Goal: Information Seeking & Learning: Find specific fact

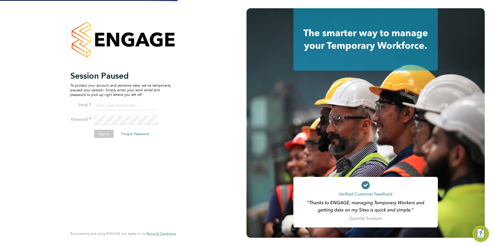
type input "[PERSON_NAME][EMAIL_ADDRESS][PERSON_NAME][PERSON_NAME][DOMAIN_NAME]"
click at [101, 135] on button "Sign In" at bounding box center [104, 134] width 20 height 8
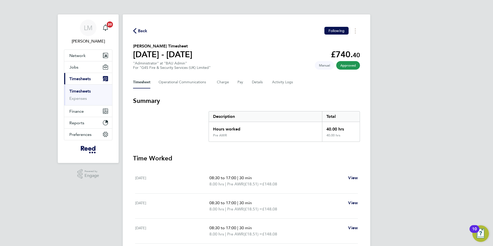
click at [80, 88] on ul "Timesheets Expenses" at bounding box center [88, 94] width 48 height 21
click at [79, 92] on link "Timesheets" at bounding box center [79, 91] width 21 height 5
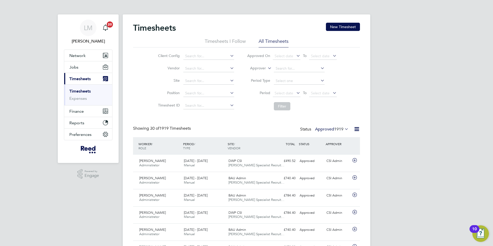
click at [78, 91] on link "Timesheets" at bounding box center [79, 91] width 21 height 5
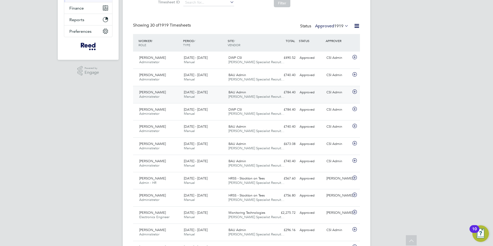
click at [271, 93] on div "£784.40 Approved" at bounding box center [284, 92] width 27 height 9
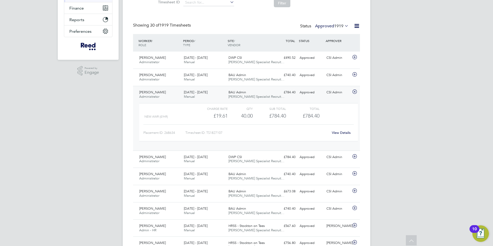
click at [342, 131] on link "View Details" at bounding box center [341, 133] width 19 height 4
drag, startPoint x: 159, startPoint y: 96, endPoint x: 160, endPoint y: 82, distance: 14.5
click at [159, 95] on span "Administrator" at bounding box center [149, 96] width 20 height 4
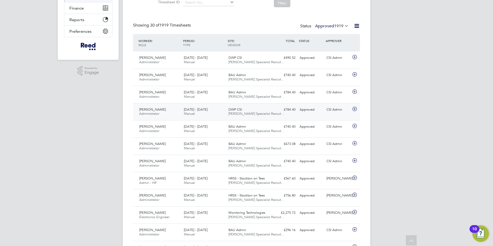
click at [293, 110] on div "£784.40 Approved" at bounding box center [284, 110] width 27 height 9
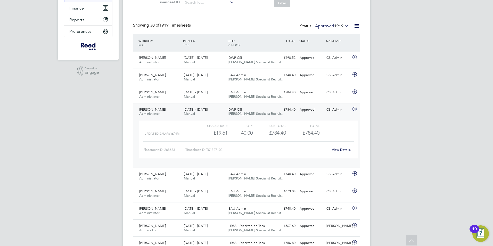
click at [342, 149] on link "View Details" at bounding box center [341, 150] width 19 height 4
click at [148, 108] on span "Henry Seeney" at bounding box center [152, 109] width 27 height 4
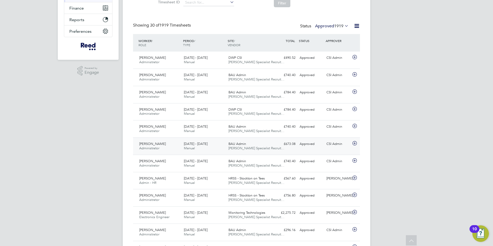
click at [270, 143] on div "BAU Admin Reed Specialist Recruit…" at bounding box center [249, 146] width 45 height 13
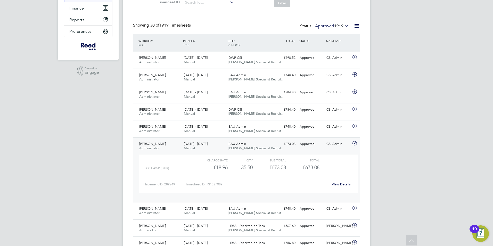
click at [338, 183] on link "View Details" at bounding box center [341, 184] width 19 height 4
drag, startPoint x: 149, startPoint y: 143, endPoint x: 149, endPoint y: 139, distance: 4.1
click at [149, 143] on span "Natalie Quinn" at bounding box center [152, 144] width 27 height 4
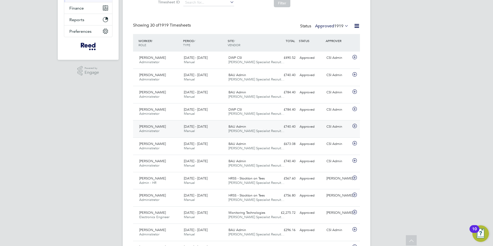
click at [175, 128] on div "Alyson Sheppard Administrator 15 - 21 Sep 2025" at bounding box center [159, 129] width 45 height 13
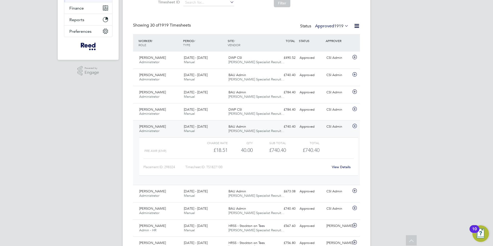
click at [335, 166] on link "View Details" at bounding box center [341, 167] width 19 height 4
click at [156, 126] on span "Alyson Sheppard" at bounding box center [152, 126] width 27 height 4
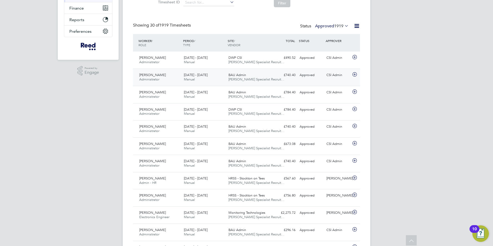
click at [211, 77] on div "15 - 21 Sep 2025 Manual" at bounding box center [204, 77] width 45 height 13
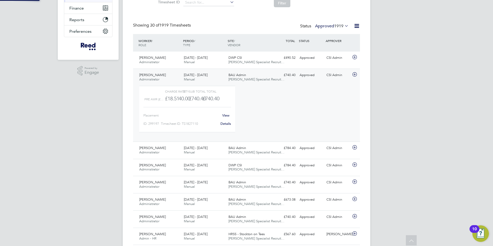
scroll to position [9, 50]
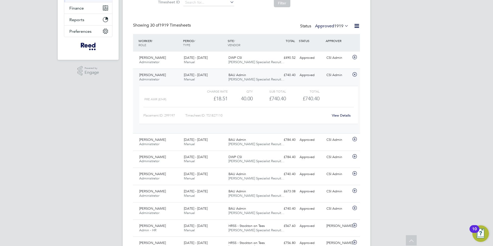
click at [338, 114] on link "View Details" at bounding box center [341, 115] width 19 height 4
click at [155, 73] on span "Alexandra Randall" at bounding box center [152, 75] width 27 height 4
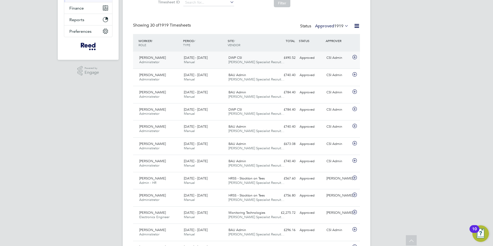
click at [198, 59] on span "15 - 21 Sep 2025" at bounding box center [196, 57] width 24 height 4
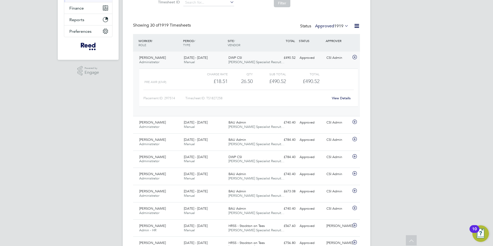
click at [343, 98] on link "View Details" at bounding box center [341, 98] width 19 height 4
click at [156, 60] on span "Kieran Mees" at bounding box center [152, 57] width 27 height 4
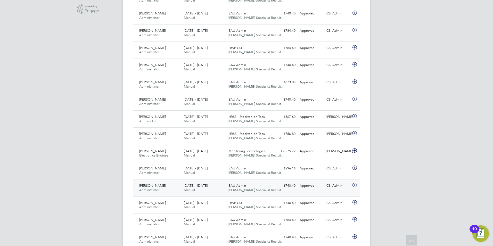
scroll to position [181, 0]
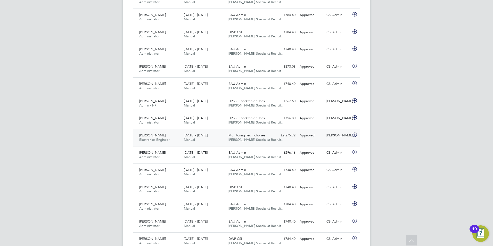
click at [163, 137] on div "Paul Dack Electronics Engineer 15 - 21 Sep 2025" at bounding box center [159, 137] width 45 height 13
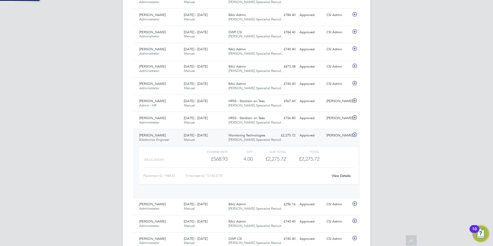
scroll to position [9, 50]
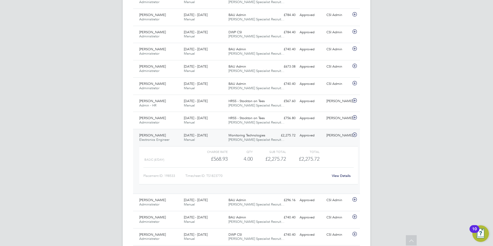
click at [341, 174] on link "View Details" at bounding box center [341, 176] width 19 height 4
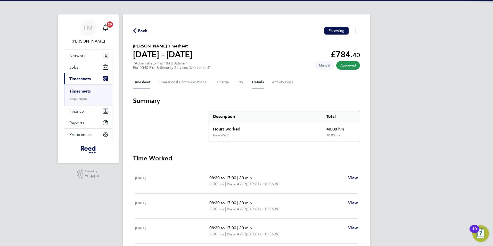
click at [257, 85] on button "Details" at bounding box center [258, 82] width 12 height 12
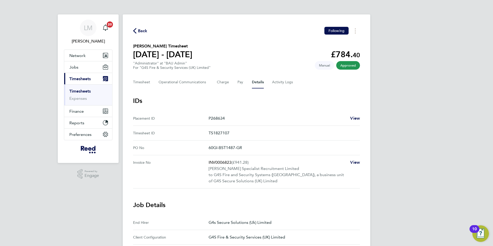
drag, startPoint x: 208, startPoint y: 147, endPoint x: 262, endPoint y: 147, distance: 53.1
click at [262, 147] on No "PO No 60GI-BST1487-GR" at bounding box center [246, 148] width 227 height 15
copy No "60GI-BST1487-GR"
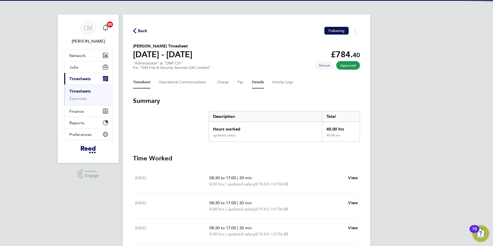
click at [257, 82] on button "Details" at bounding box center [258, 82] width 12 height 12
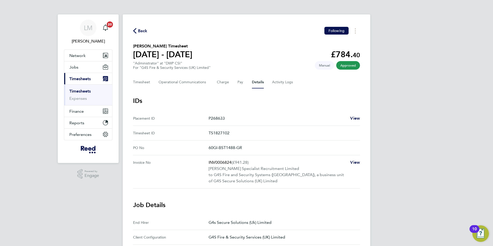
drag, startPoint x: 207, startPoint y: 148, endPoint x: 251, endPoint y: 148, distance: 44.1
click at [251, 148] on No "PO No 60GI-BST1488-GR" at bounding box center [246, 148] width 227 height 15
copy No "60GI-BST1488-GR"
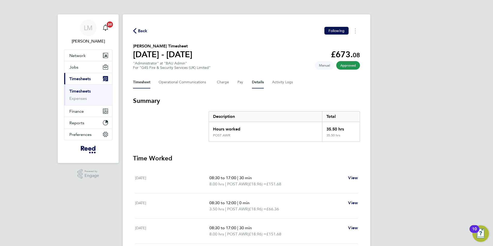
click at [259, 83] on button "Details" at bounding box center [258, 82] width 12 height 12
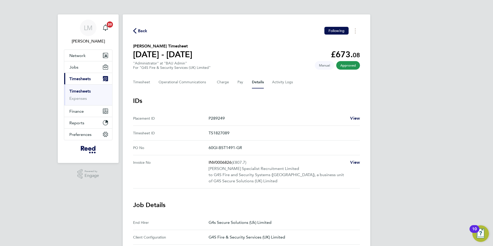
drag, startPoint x: 209, startPoint y: 147, endPoint x: 272, endPoint y: 148, distance: 63.0
click at [272, 148] on p "60GI-BST1491-GR" at bounding box center [282, 148] width 147 height 6
copy p "60GI-BST1491-GR"
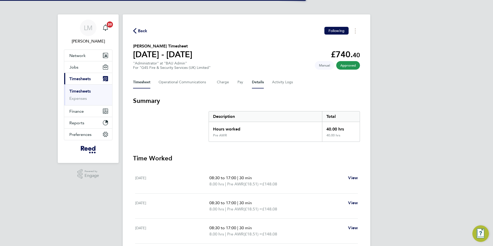
click at [256, 82] on button "Details" at bounding box center [258, 82] width 12 height 12
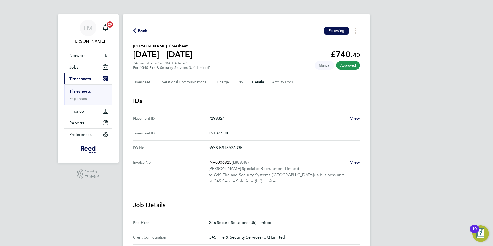
drag, startPoint x: 209, startPoint y: 146, endPoint x: 257, endPoint y: 147, distance: 48.0
click at [257, 147] on p "55SS-BST8626-GR" at bounding box center [282, 148] width 147 height 6
copy p "55SS-BST8626-GR"
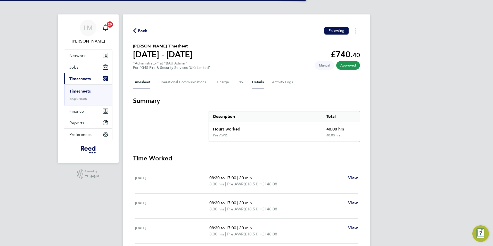
click at [256, 82] on button "Details" at bounding box center [258, 82] width 12 height 12
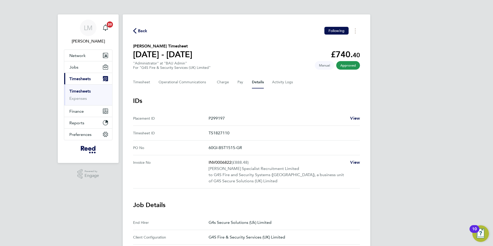
drag, startPoint x: 208, startPoint y: 148, endPoint x: 253, endPoint y: 149, distance: 45.4
click at [253, 149] on No "PO No 60GI-BST1515-GR" at bounding box center [246, 148] width 227 height 15
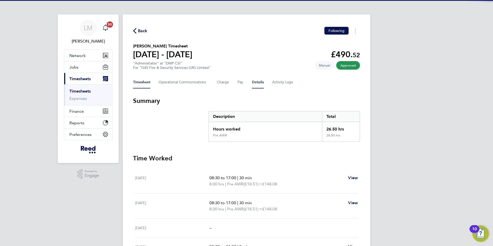
click at [256, 83] on button "Details" at bounding box center [258, 82] width 12 height 12
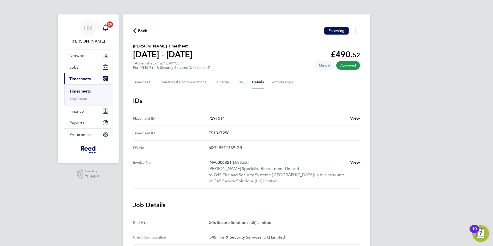
drag, startPoint x: 209, startPoint y: 147, endPoint x: 266, endPoint y: 147, distance: 56.8
click at [266, 147] on p "60GI-BST1489-GR" at bounding box center [282, 148] width 147 height 6
copy p "60GI-BST1489-GR"
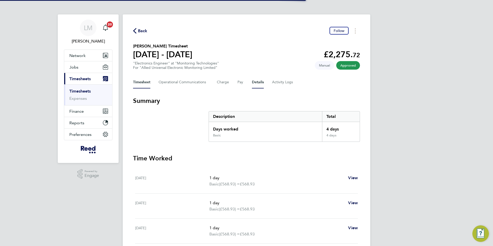
click at [257, 84] on button "Details" at bounding box center [258, 82] width 12 height 12
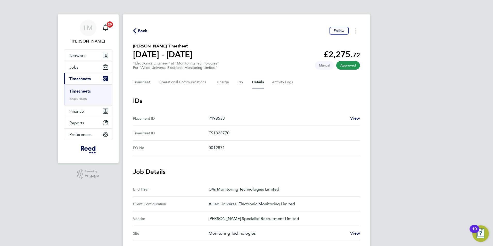
drag, startPoint x: 247, startPoint y: 148, endPoint x: 250, endPoint y: 148, distance: 3.1
click at [250, 148] on p "0012871" at bounding box center [282, 148] width 147 height 6
drag, startPoint x: 250, startPoint y: 148, endPoint x: 202, endPoint y: 148, distance: 48.0
click at [202, 148] on No-label "PO No" at bounding box center [171, 148] width 76 height 6
drag, startPoint x: 206, startPoint y: 149, endPoint x: 253, endPoint y: 150, distance: 47.0
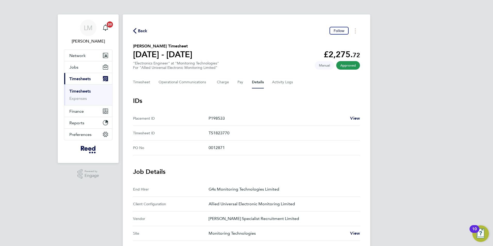
click at [253, 150] on No "PO No 0012871" at bounding box center [246, 148] width 227 height 15
copy No "0012871"
